Goal: Task Accomplishment & Management: Manage account settings

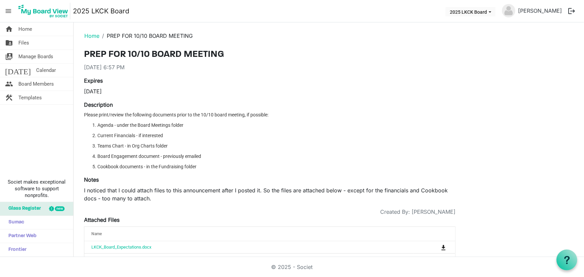
scroll to position [56, 0]
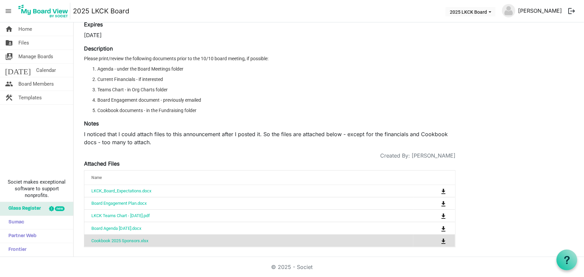
click at [546, 10] on link "JACK TERRAZAS" at bounding box center [540, 10] width 49 height 13
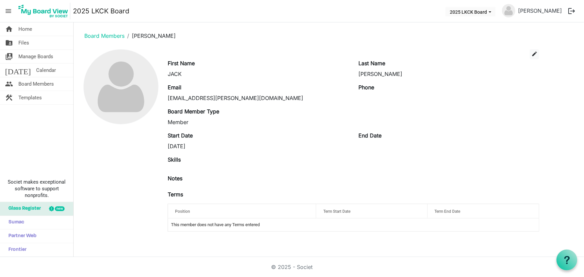
click at [572, 9] on button "logout" at bounding box center [572, 11] width 14 height 14
